Goal: Transaction & Acquisition: Obtain resource

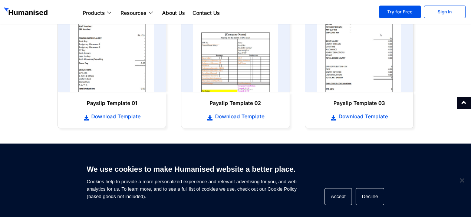
scroll to position [389, 0]
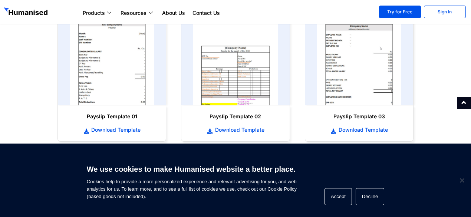
drag, startPoint x: 473, startPoint y: 46, endPoint x: 472, endPoint y: 139, distance: 93.5
click at [471, 139] on html "Products Payroll Process staff payroll on time accurately with Humanised Payrol…" at bounding box center [235, 47] width 471 height 873
click at [127, 128] on span "Download Template" at bounding box center [114, 129] width 51 height 7
click at [126, 128] on span "Download Template" at bounding box center [114, 129] width 51 height 7
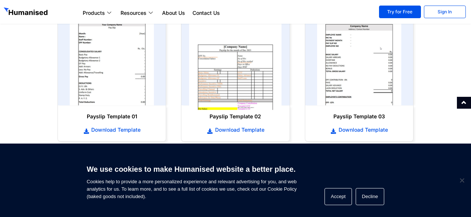
click at [231, 86] on img at bounding box center [235, 59] width 93 height 102
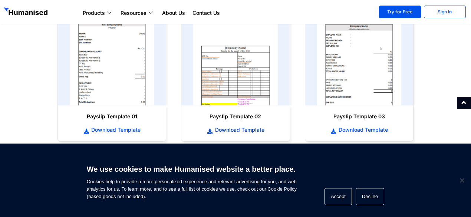
click at [240, 130] on span "Download Template" at bounding box center [238, 129] width 51 height 7
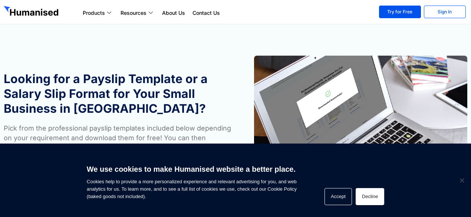
click at [364, 196] on button "Decline" at bounding box center [370, 196] width 29 height 17
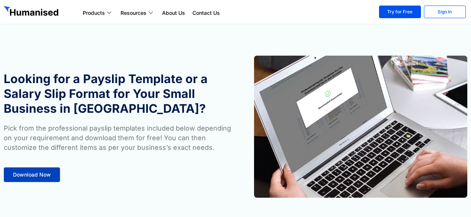
click at [38, 179] on link "Download Now" at bounding box center [32, 174] width 56 height 15
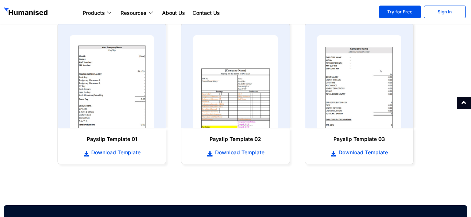
scroll to position [370, 0]
